Goal: Go to known website: Access a specific website the user already knows

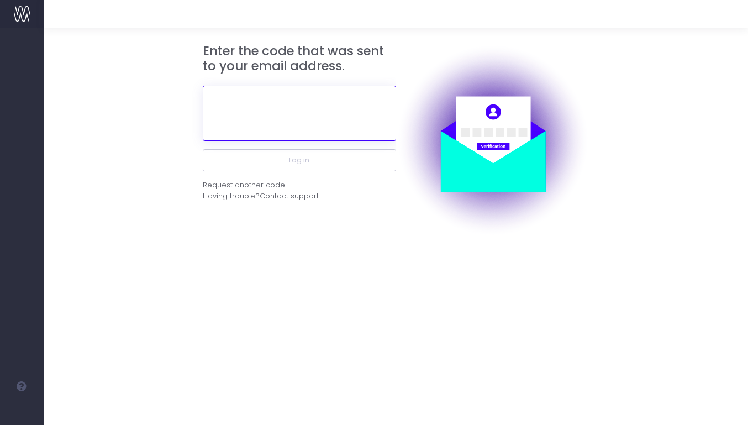
click at [267, 99] on input "text" at bounding box center [299, 113] width 193 height 55
paste input "330868"
type input "330868"
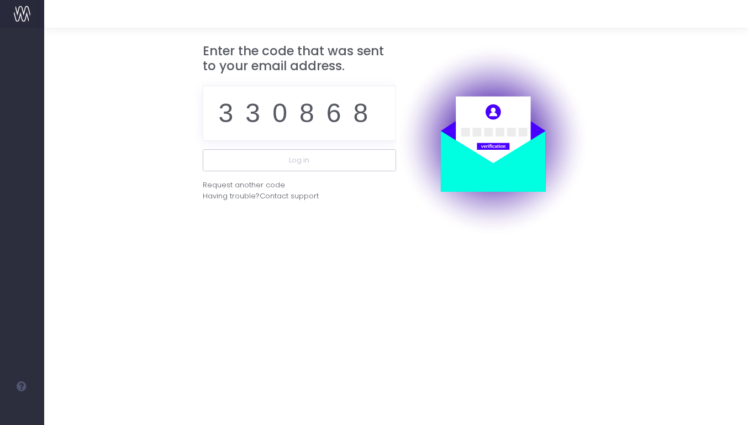
click at [275, 145] on div "330868" at bounding box center [299, 113] width 193 height 72
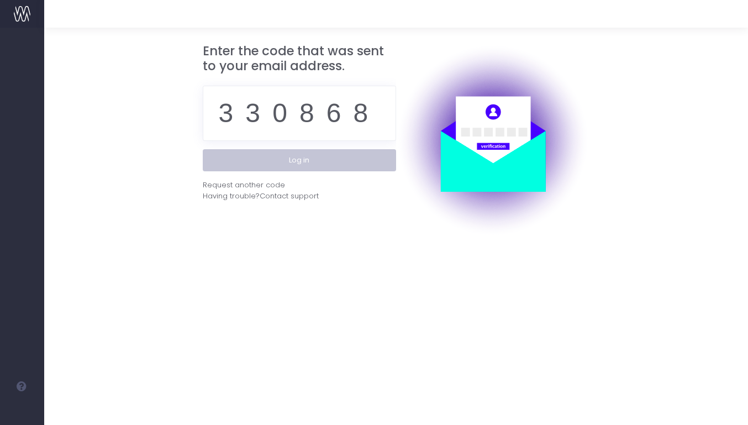
click at [280, 160] on button "Log in" at bounding box center [299, 160] width 193 height 22
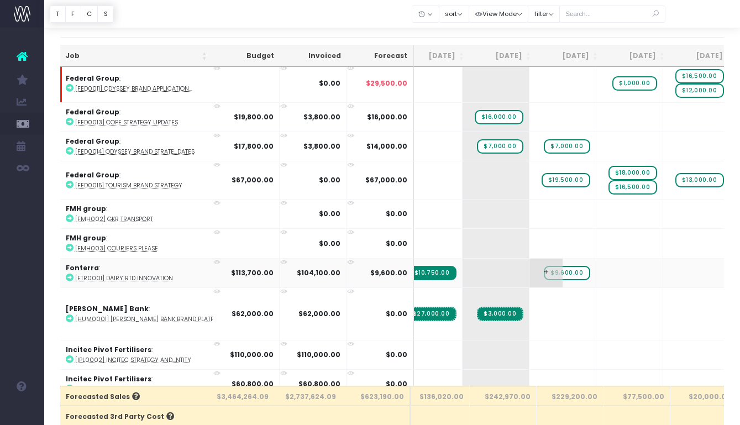
scroll to position [0, 146]
